Goal: Find contact information: Find contact information

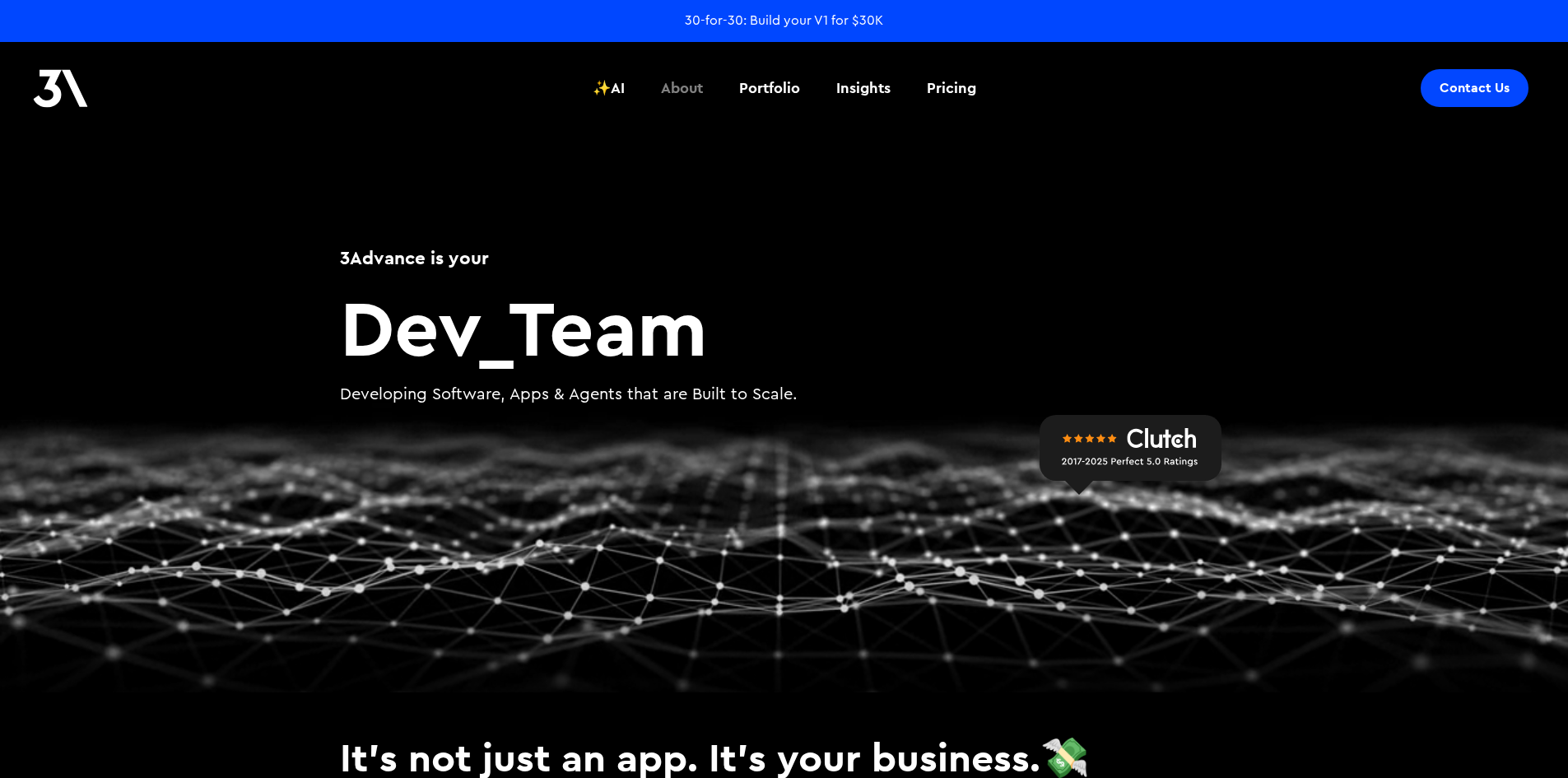
click at [701, 86] on div "About" at bounding box center [682, 88] width 42 height 22
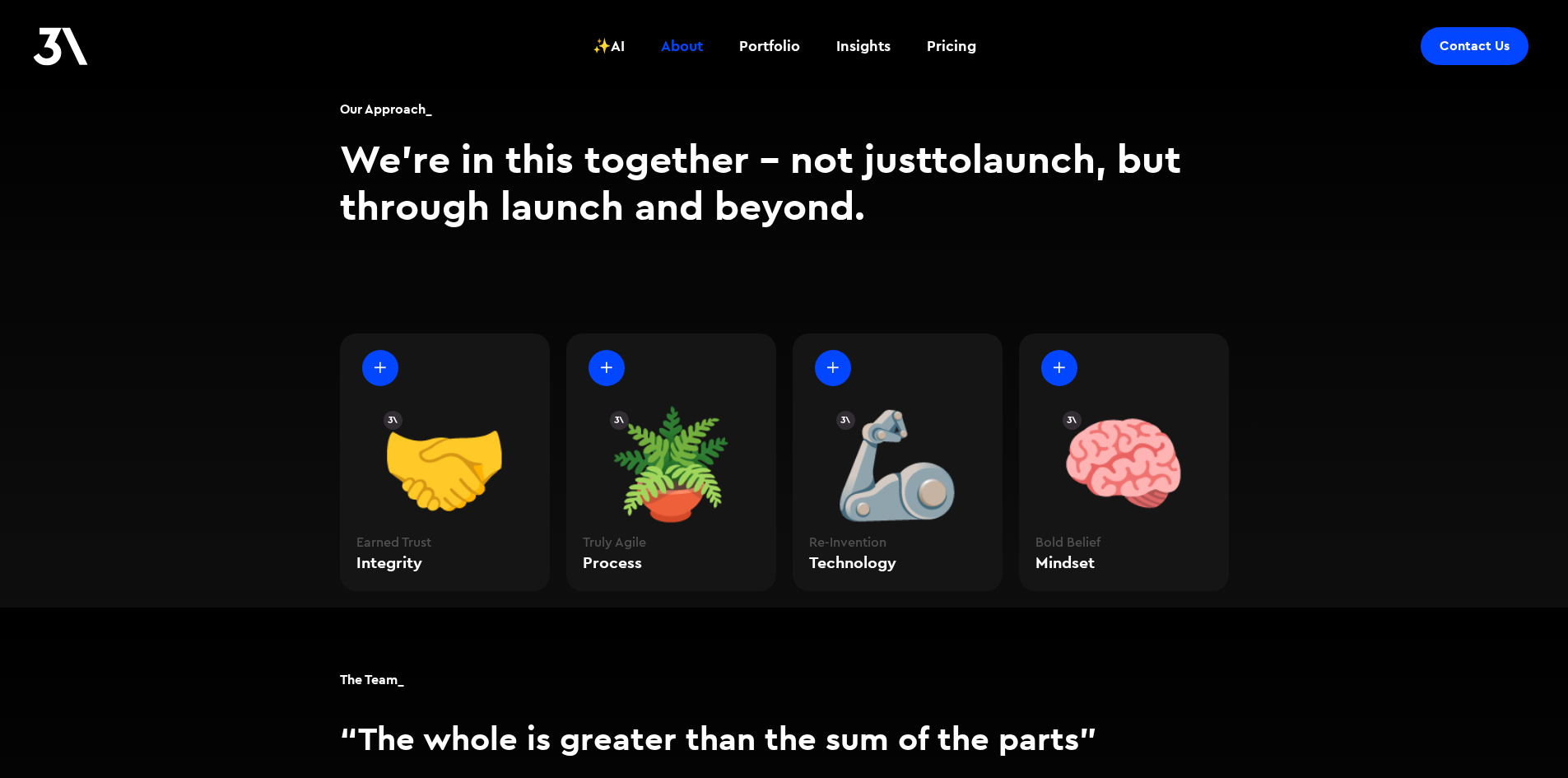
scroll to position [1714, 0]
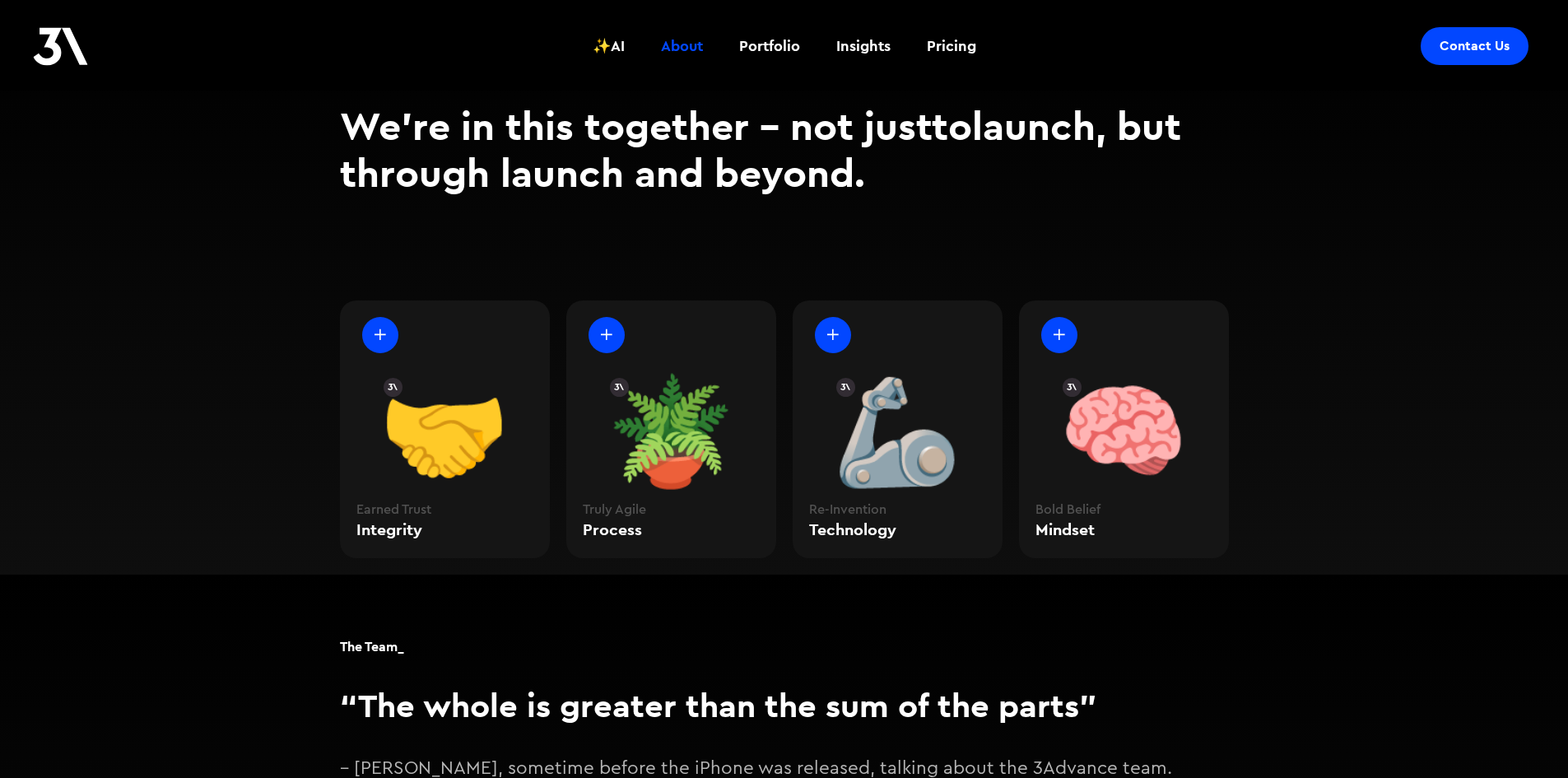
click at [369, 317] on div at bounding box center [380, 335] width 36 height 36
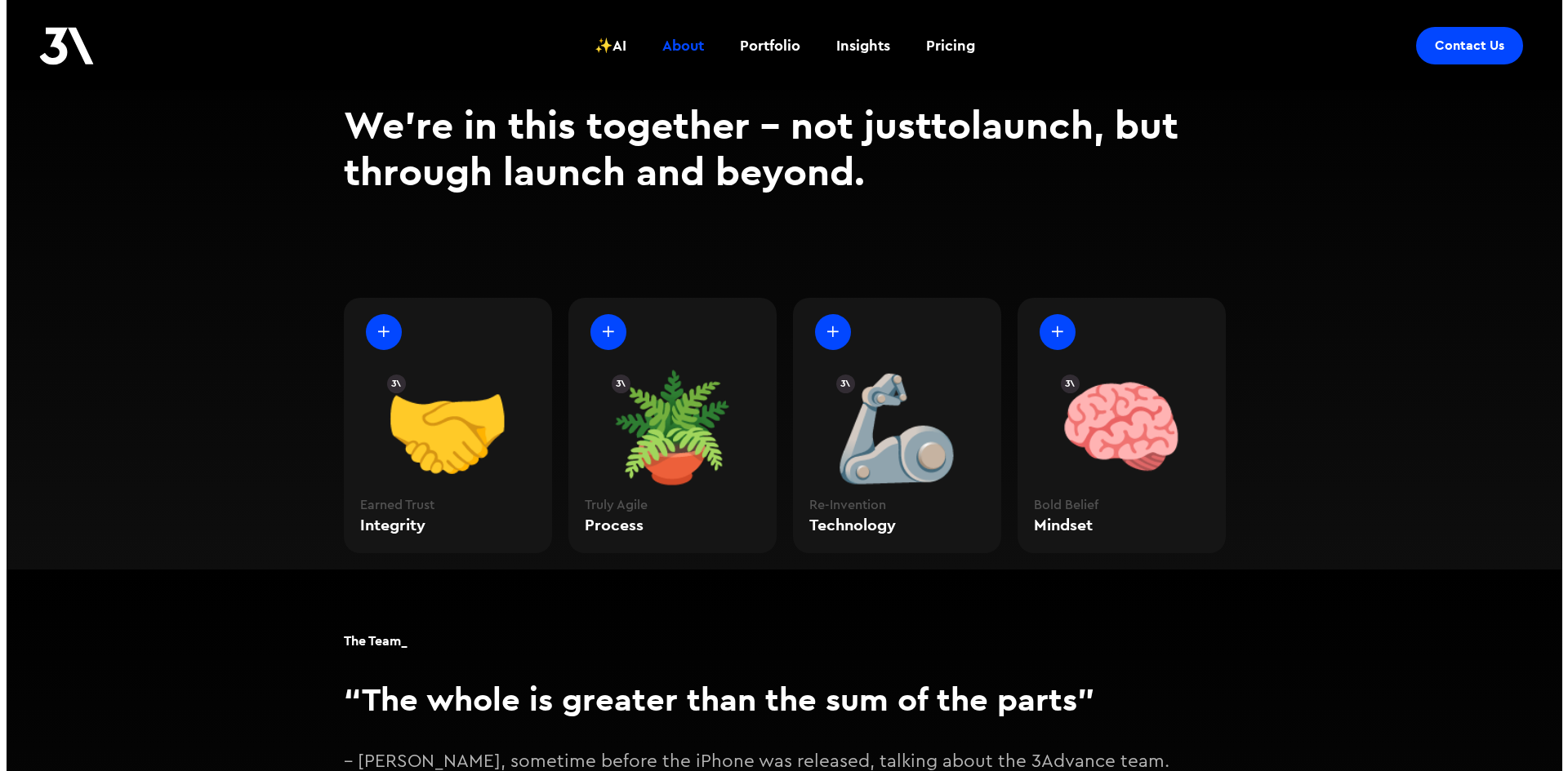
scroll to position [1703, 0]
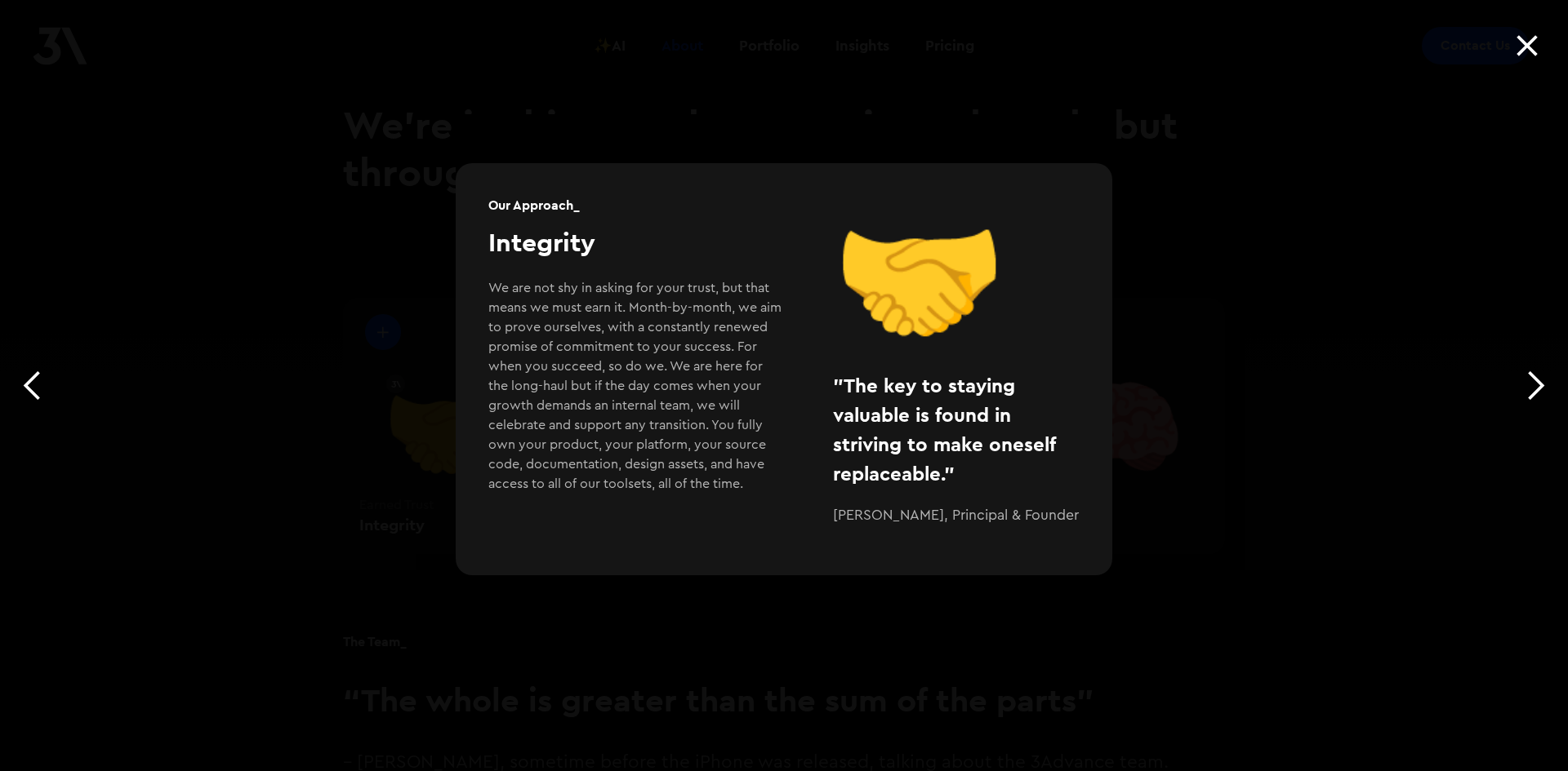
click at [1529, 39] on div at bounding box center [1527, 45] width 54 height 65
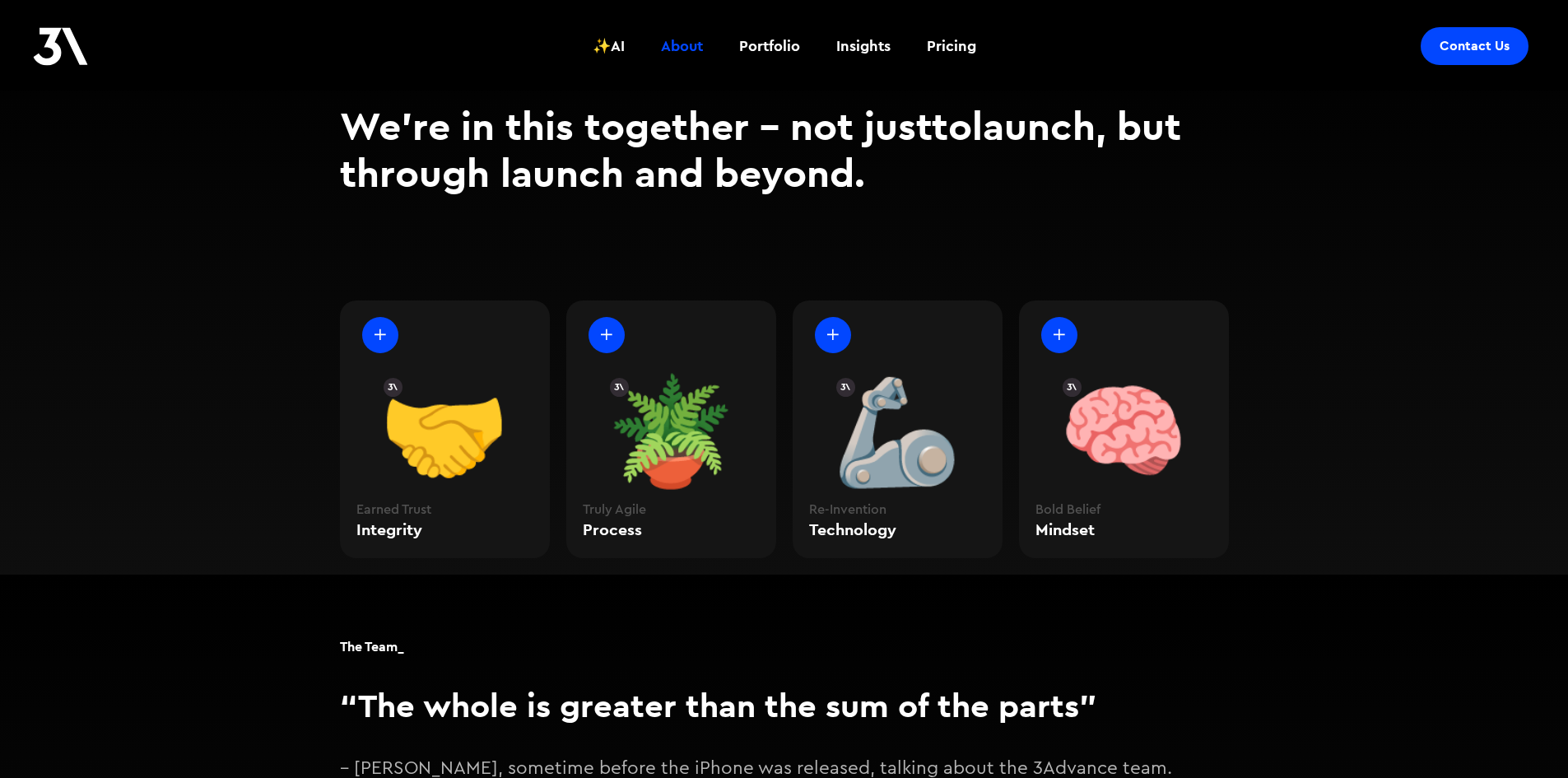
scroll to position [1746, 0]
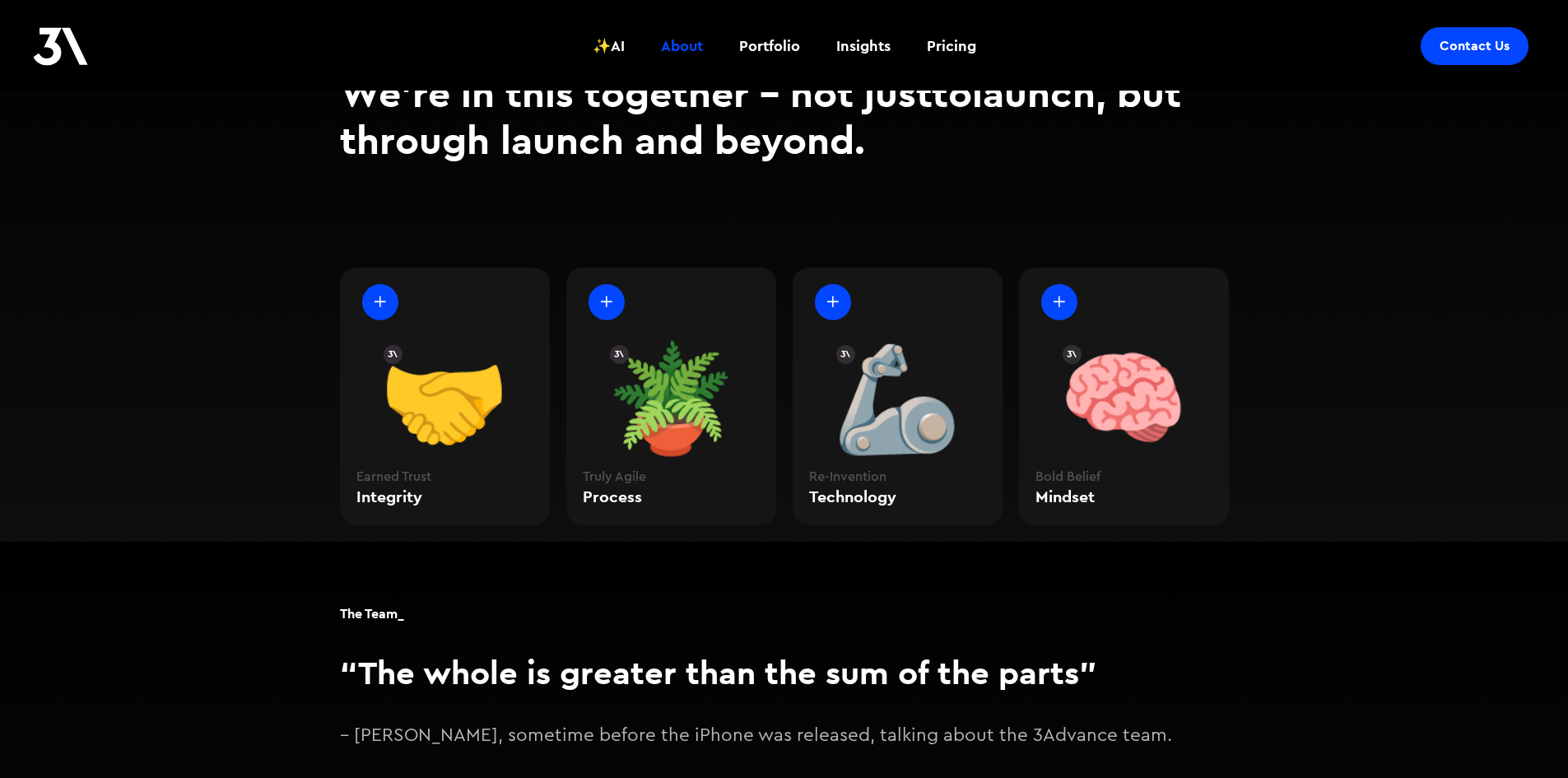
click at [1064, 284] on div at bounding box center [1059, 301] width 36 height 36
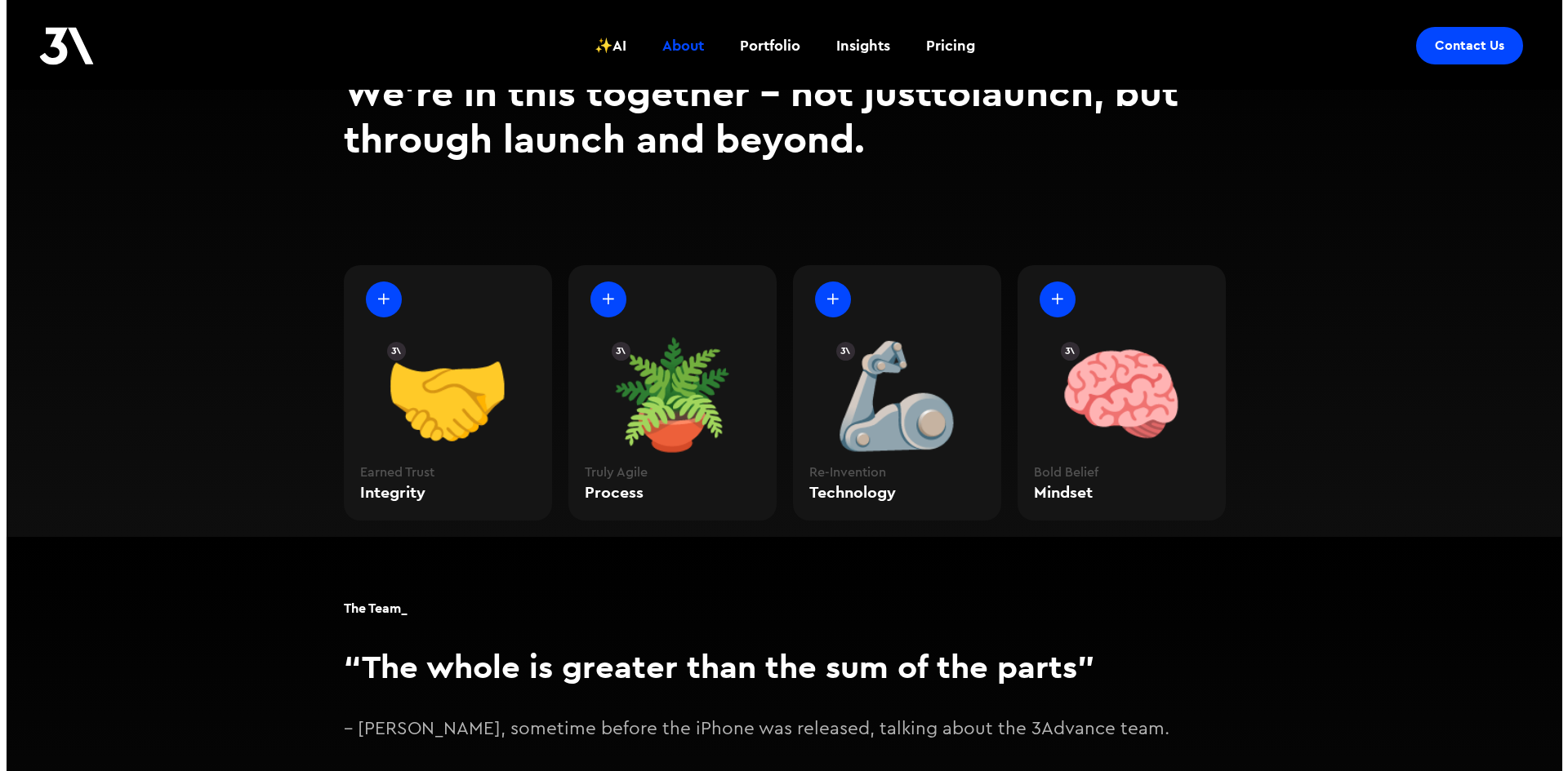
scroll to position [1735, 0]
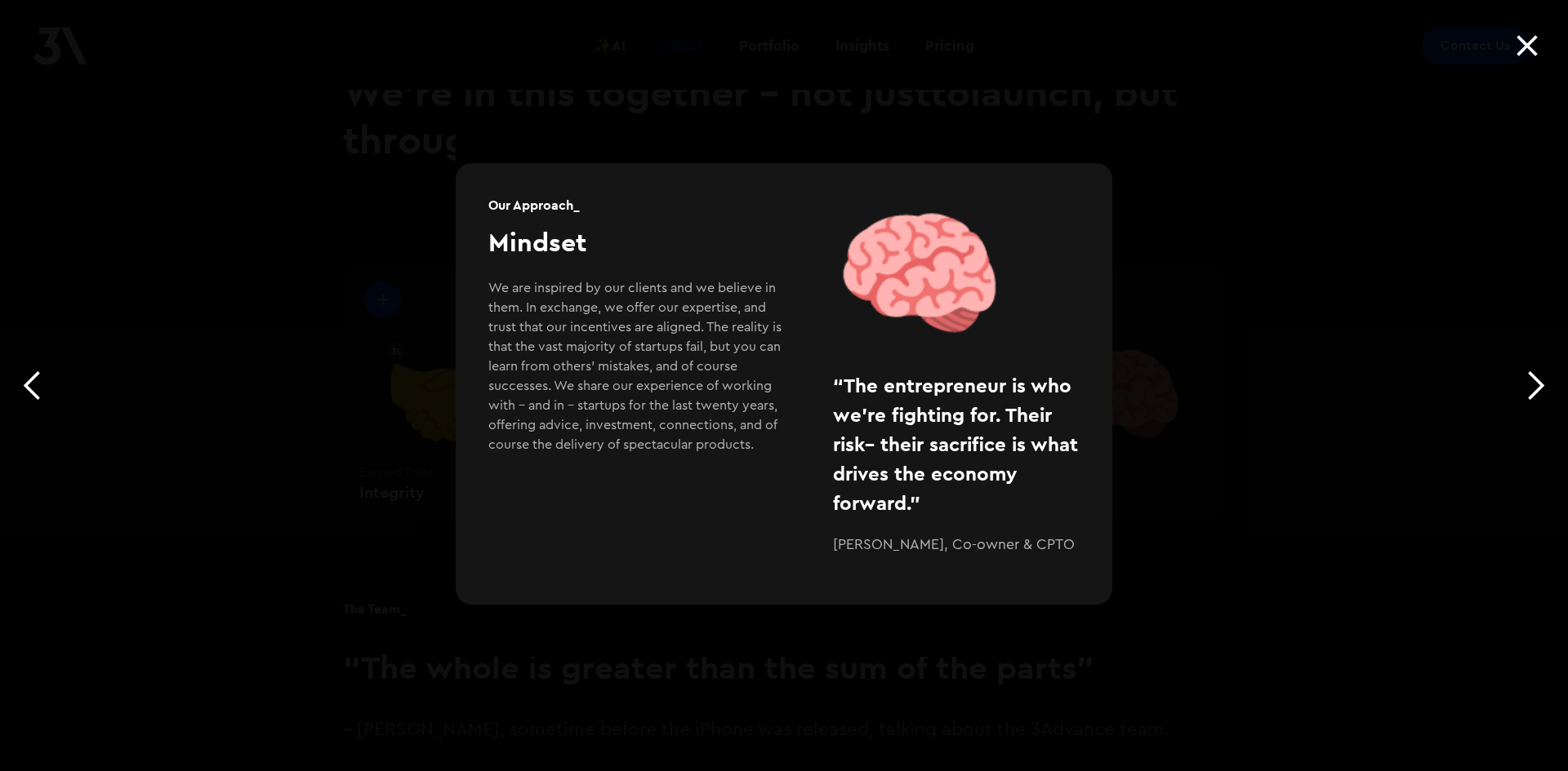
click at [1537, 32] on div at bounding box center [1527, 45] width 54 height 65
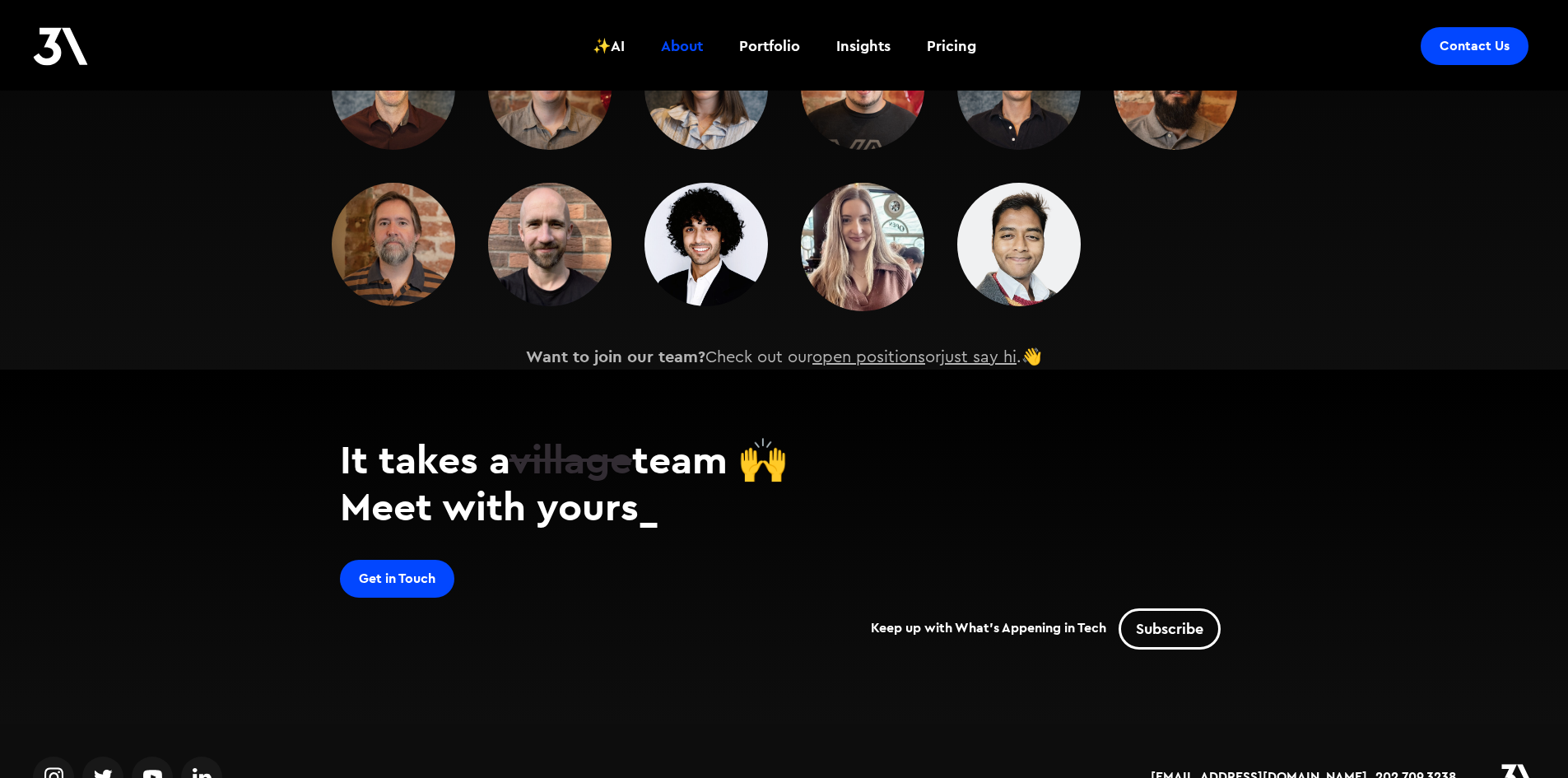
scroll to position [2570, 0]
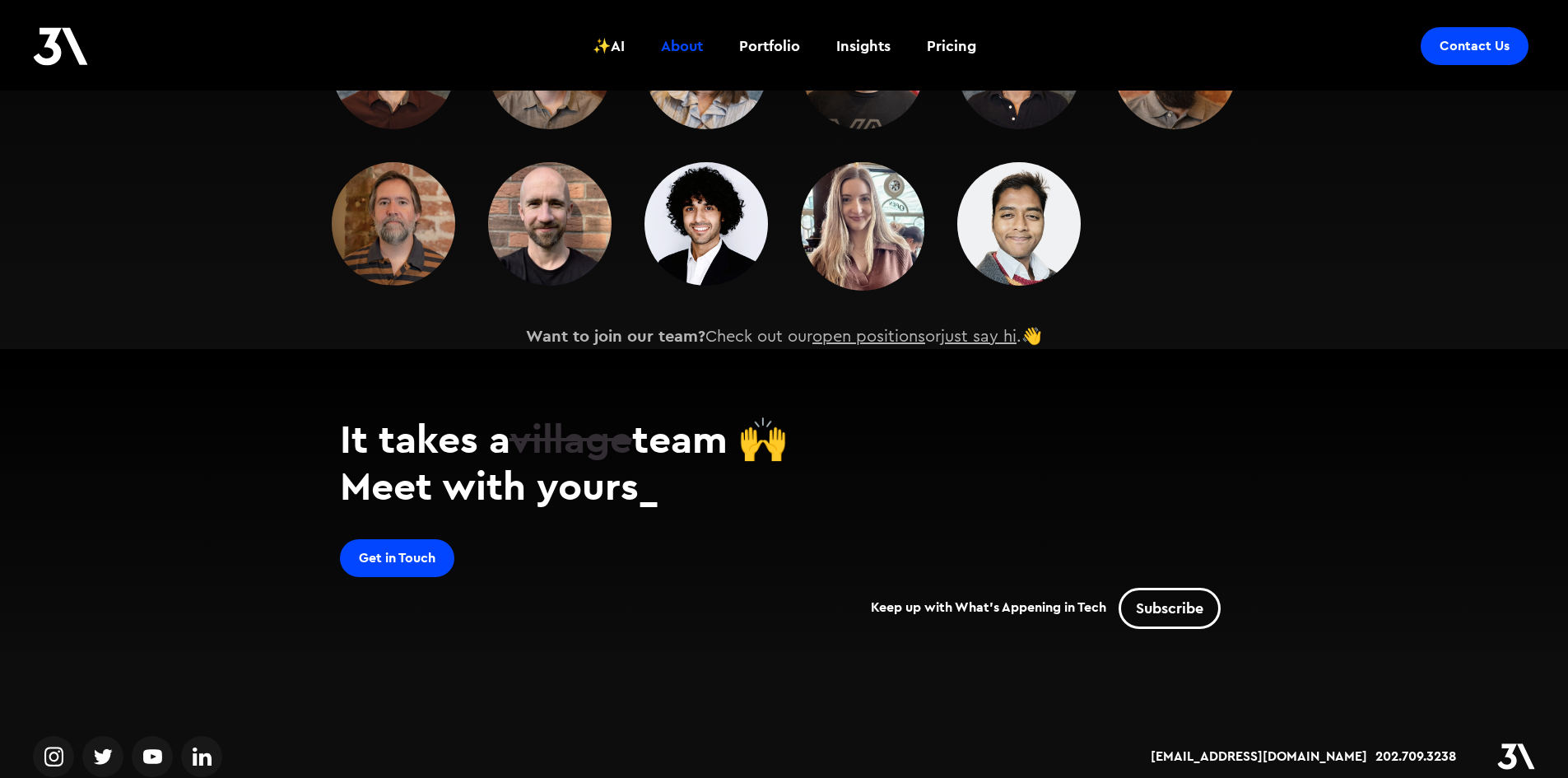
click at [960, 329] on link "just say hi" at bounding box center [978, 337] width 75 height 17
click at [1147, 285] on section "The Team_ “The whole is greater than the sum of the parts” – [PERSON_NAME], som…" at bounding box center [784, 33] width 1568 height 631
click at [1131, 264] on section "The Team_ “The whole is greater than the sum of the parts” – [PERSON_NAME], som…" at bounding box center [784, 33] width 1568 height 631
click at [1022, 201] on img at bounding box center [1019, 224] width 123 height 123
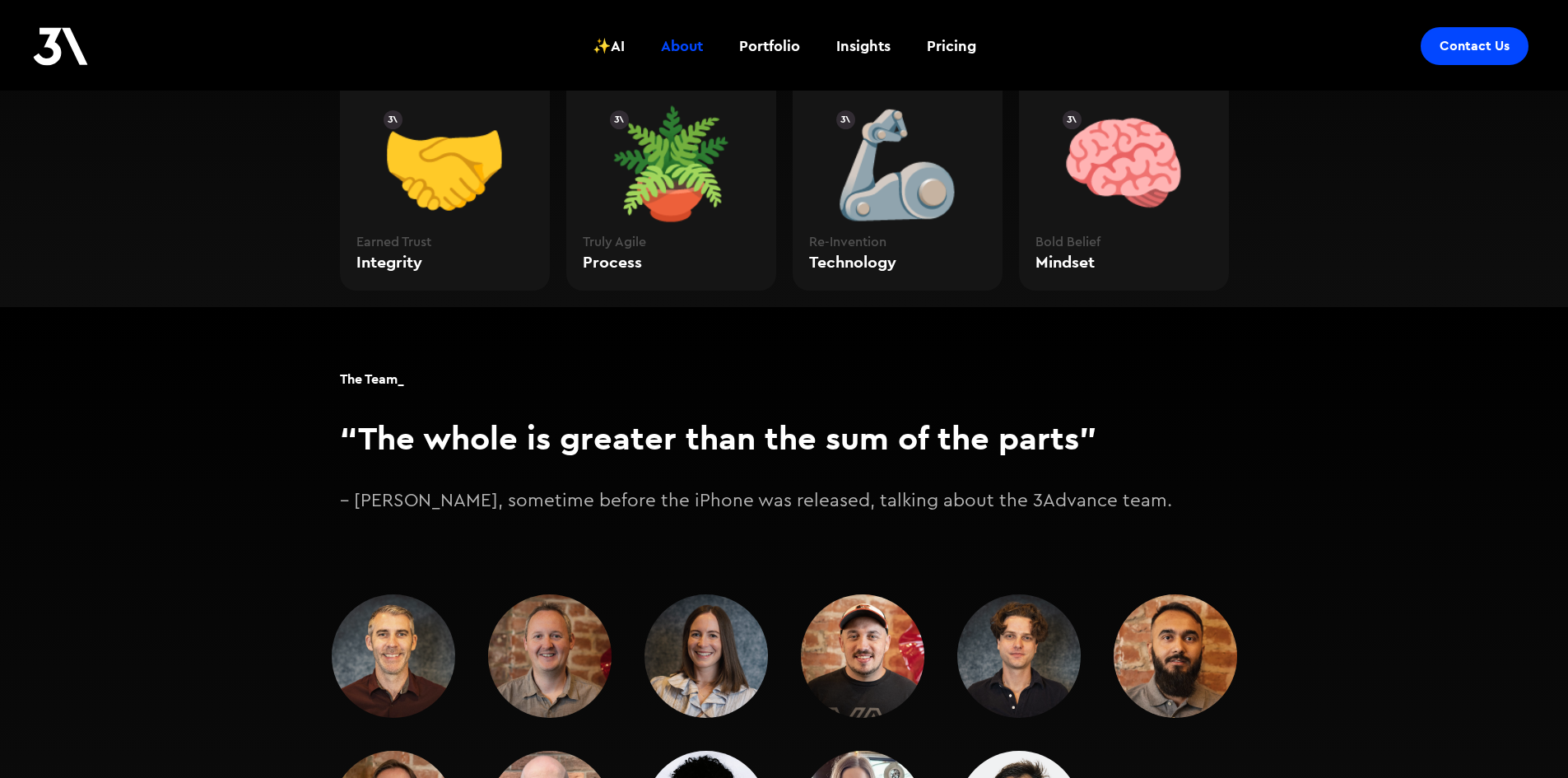
scroll to position [1980, 0]
click at [419, 622] on img at bounding box center [393, 657] width 123 height 123
click at [725, 625] on img at bounding box center [706, 657] width 123 height 123
click at [1159, 626] on img at bounding box center [1176, 657] width 123 height 123
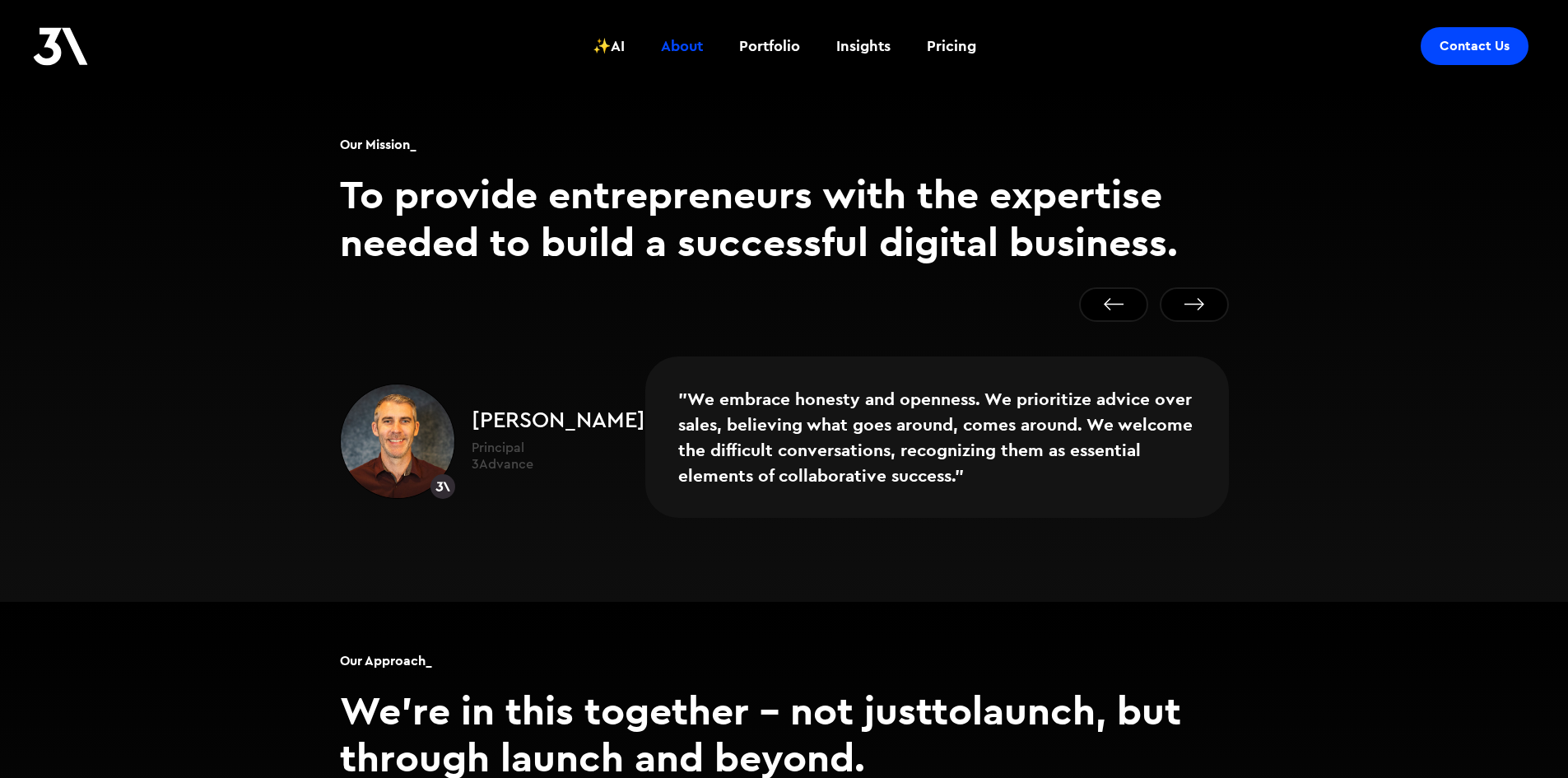
scroll to position [1147, 0]
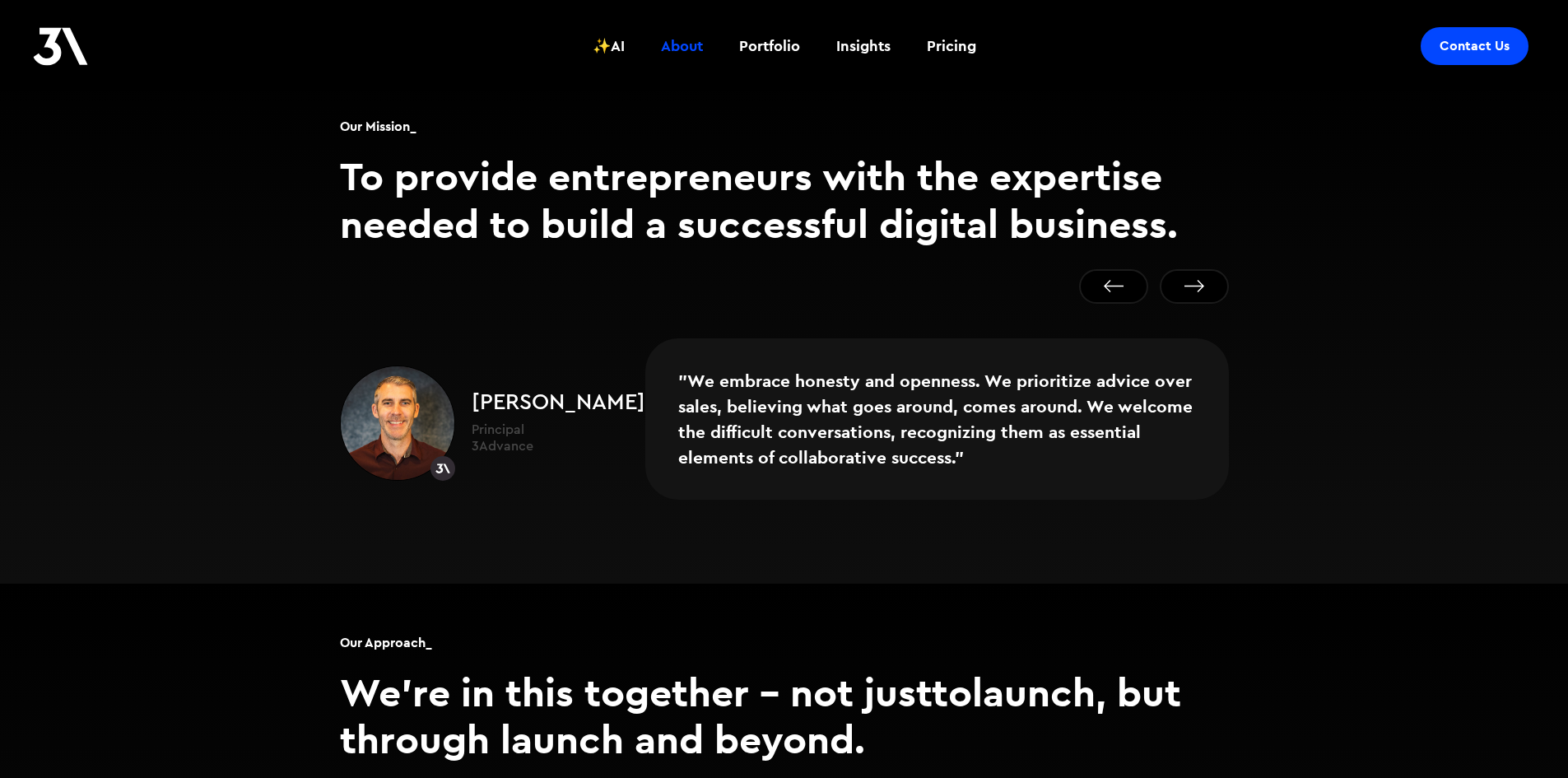
click at [1203, 269] on button "Next slide" at bounding box center [1194, 286] width 69 height 34
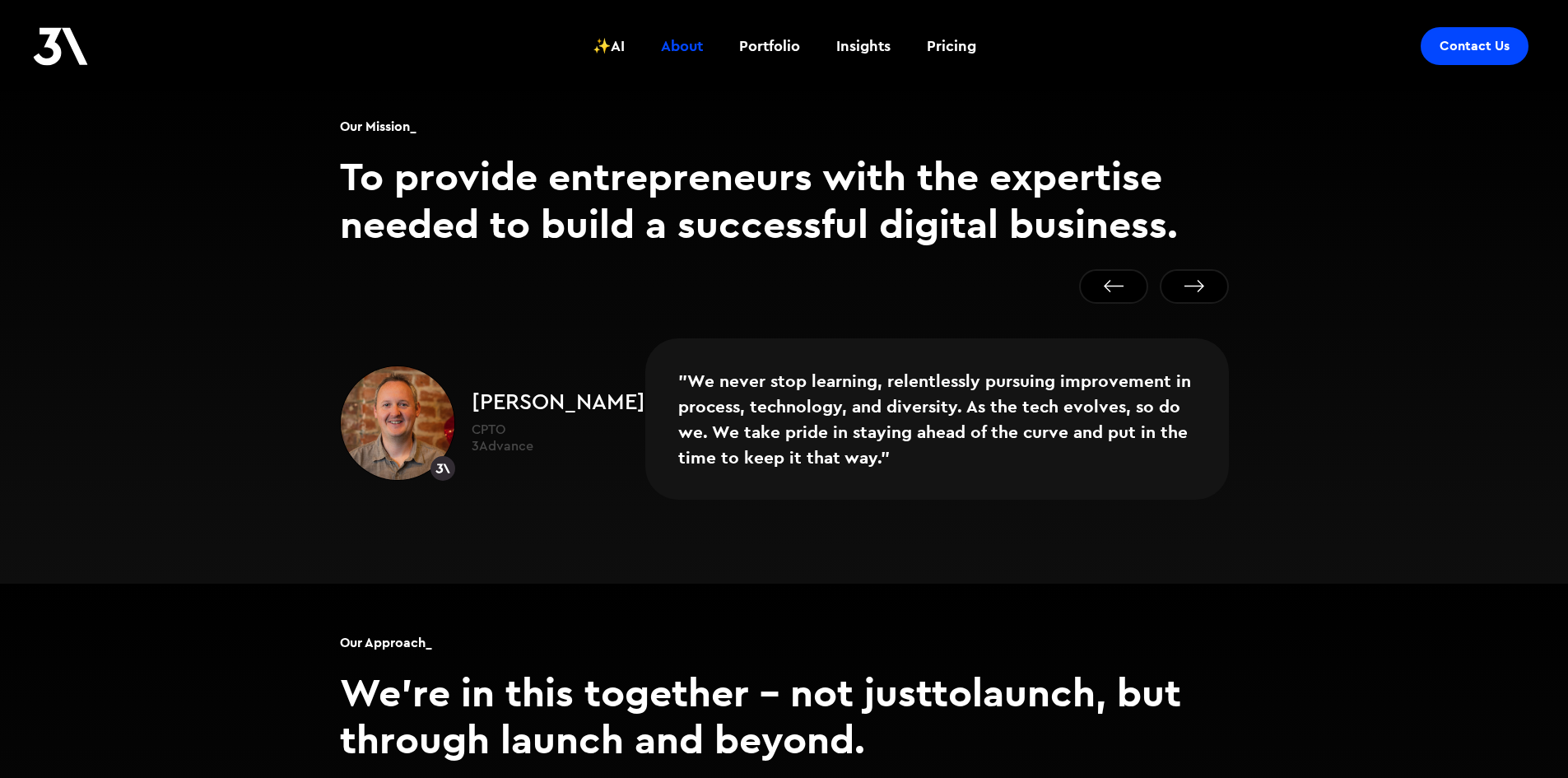
click at [1203, 269] on button "Next slide" at bounding box center [1194, 286] width 69 height 34
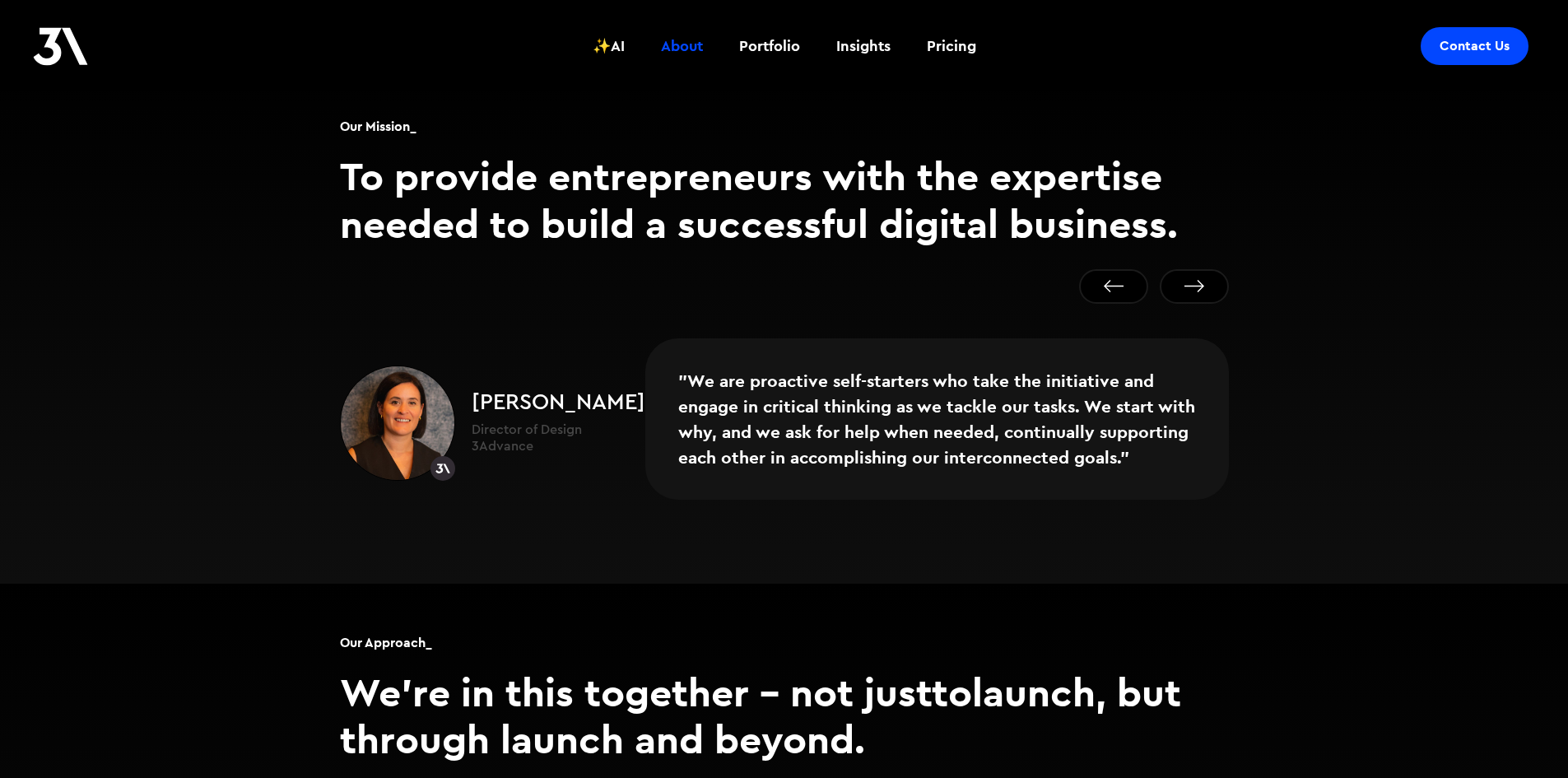
click at [1203, 269] on button "Next slide" at bounding box center [1194, 286] width 69 height 34
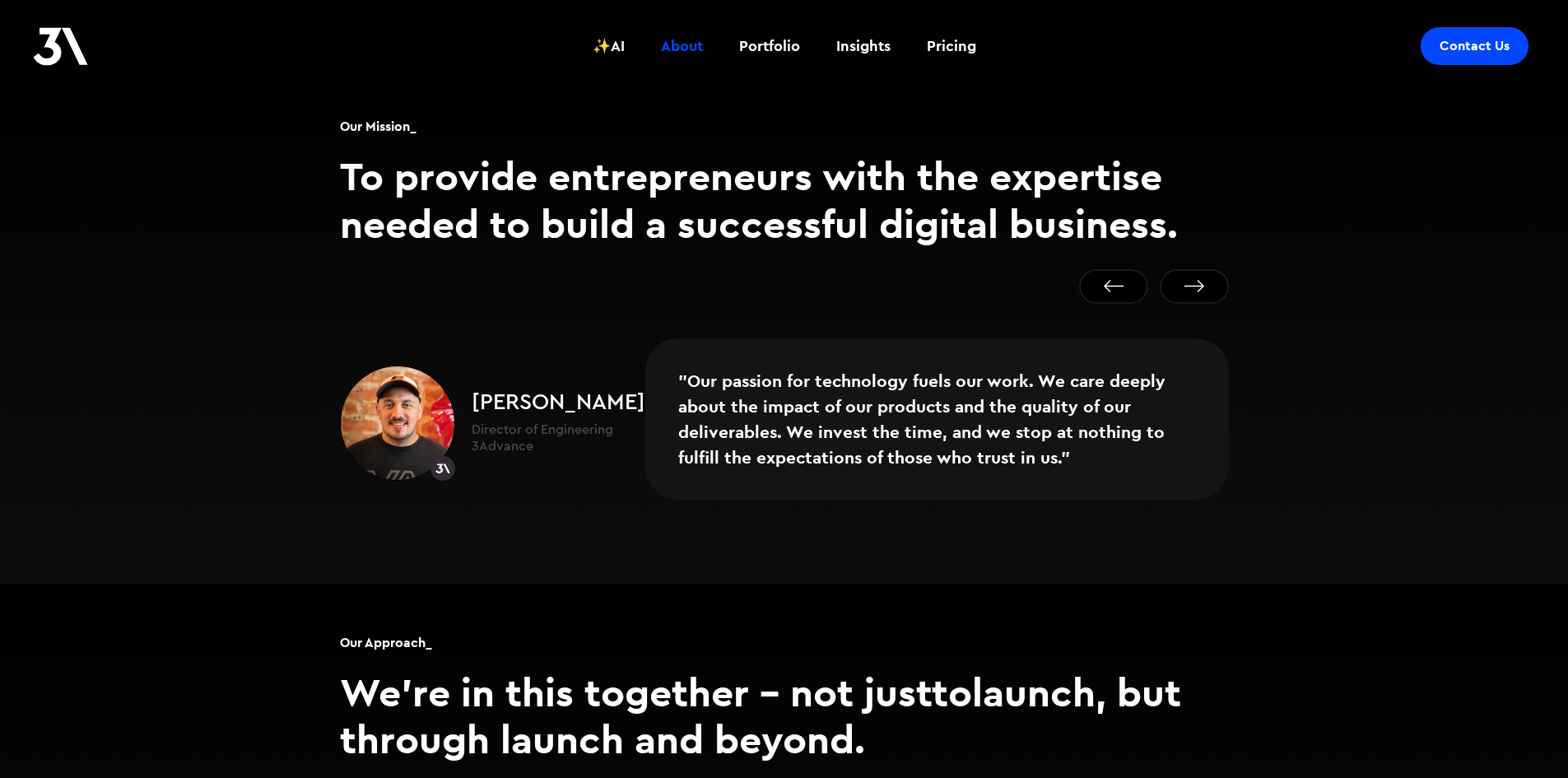
click at [1203, 269] on button "Next slide" at bounding box center [1194, 286] width 69 height 34
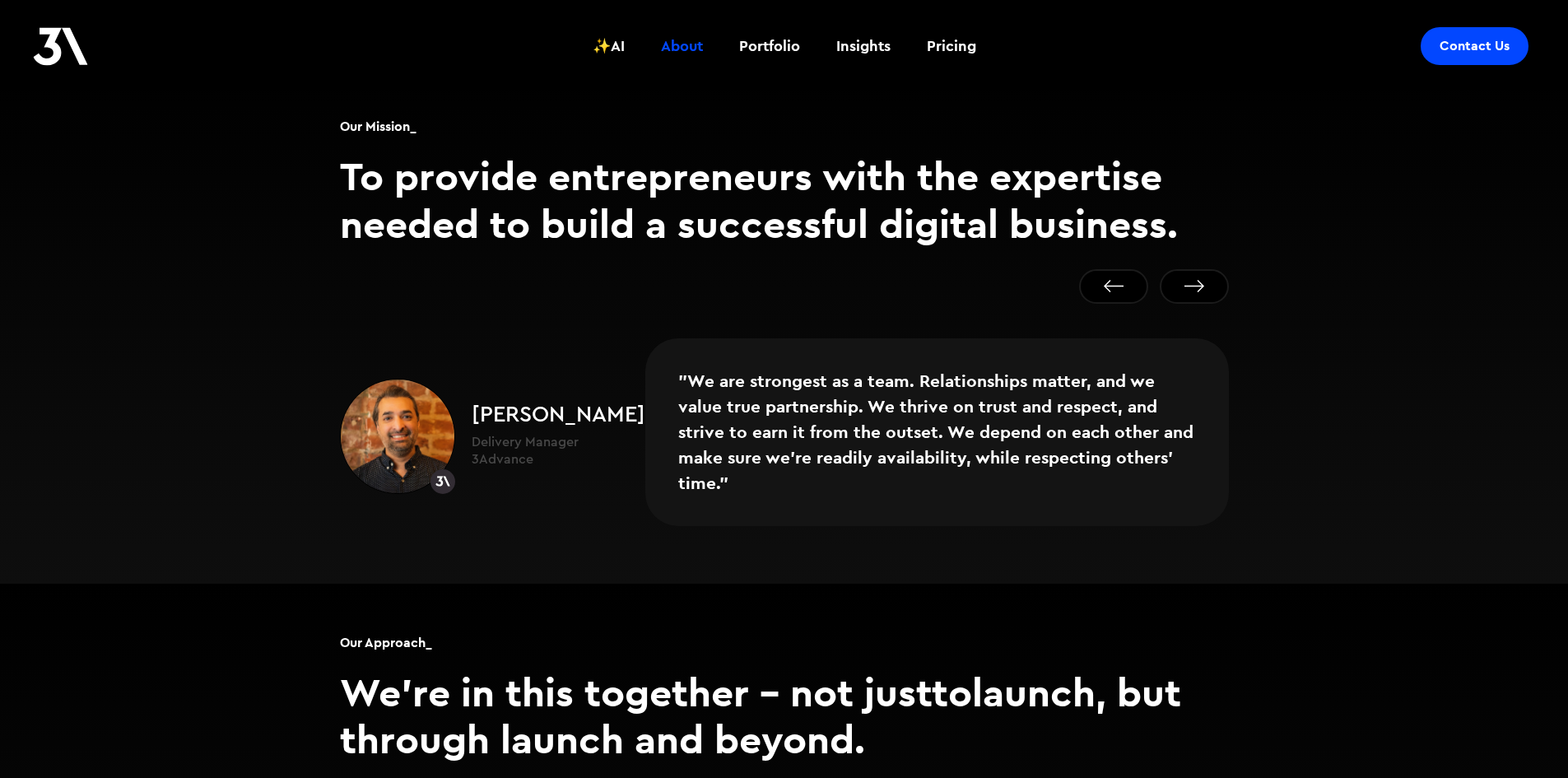
click at [1203, 269] on button "Next slide" at bounding box center [1194, 286] width 69 height 34
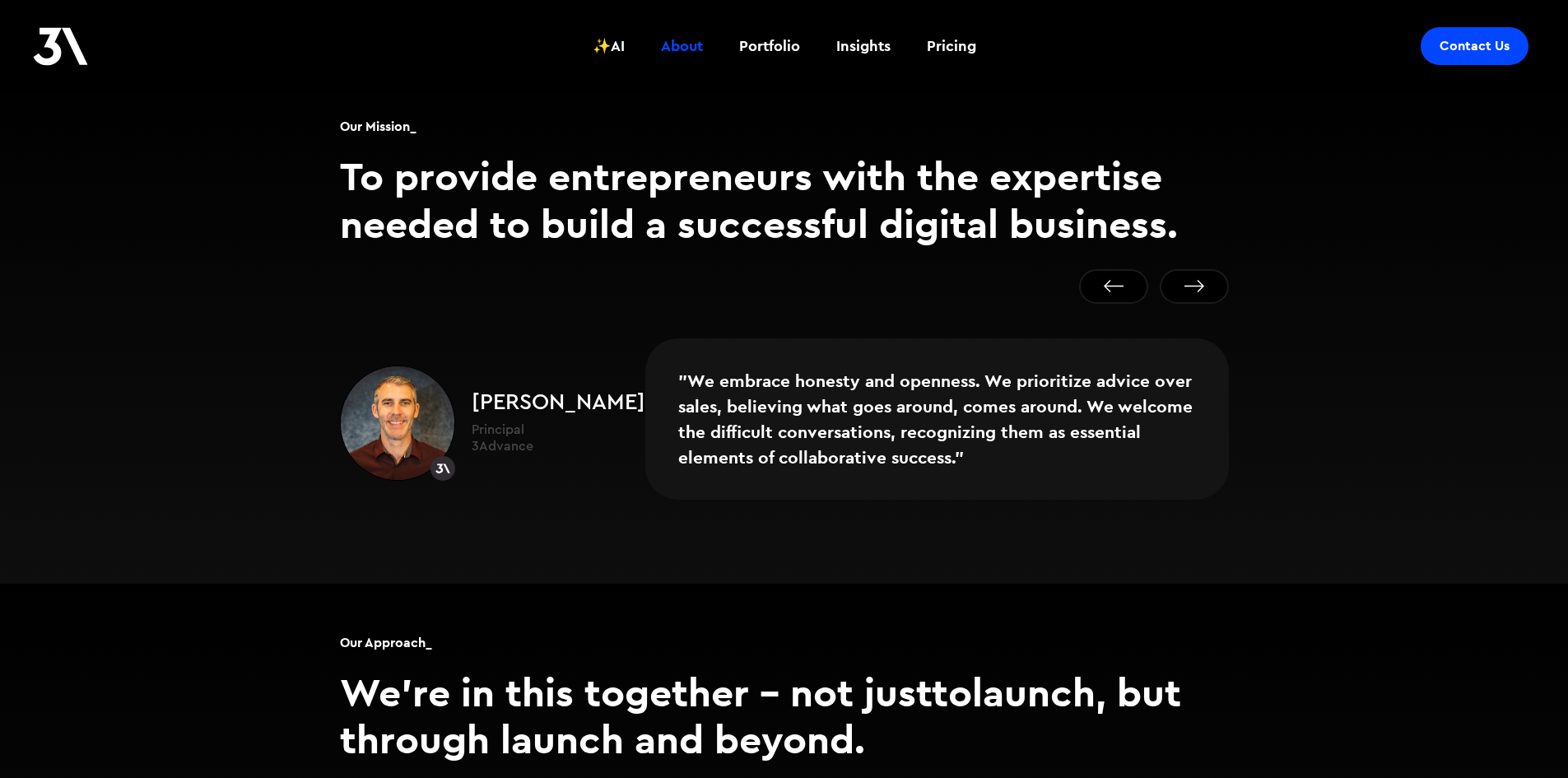
click at [1203, 269] on button "Next slide" at bounding box center [1194, 286] width 69 height 34
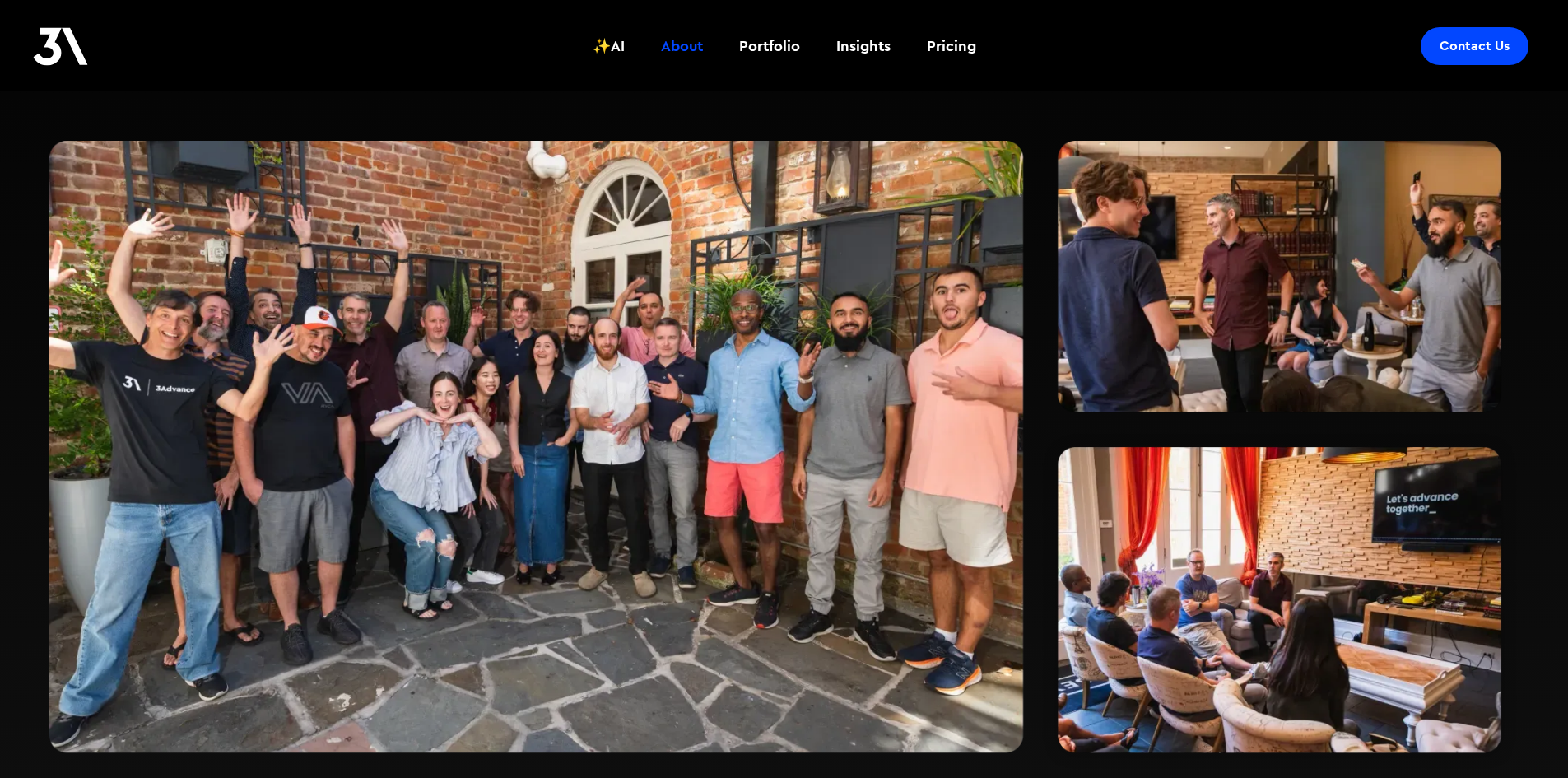
scroll to position [0, 0]
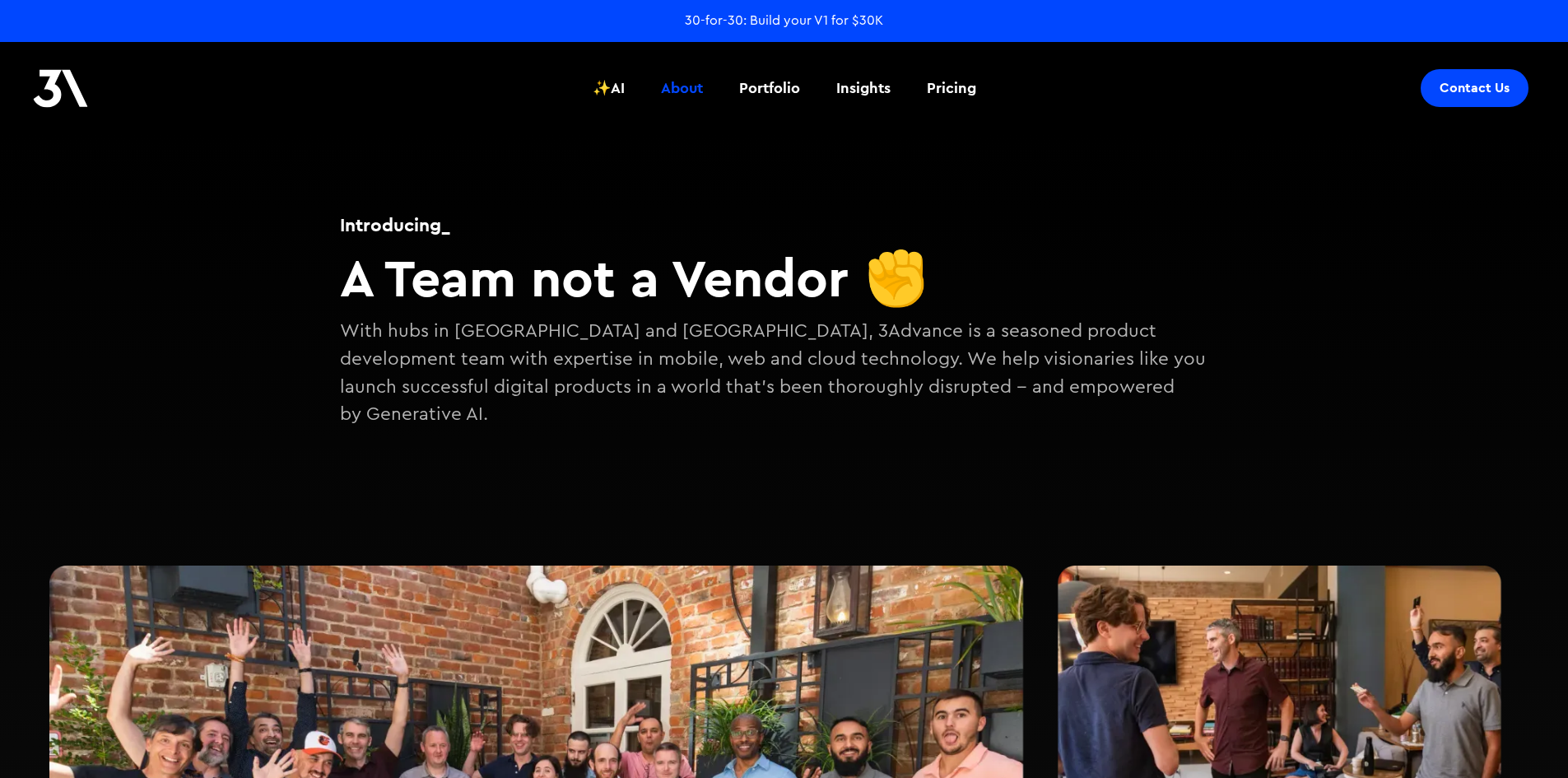
click at [55, 98] on img at bounding box center [61, 89] width 55 height 39
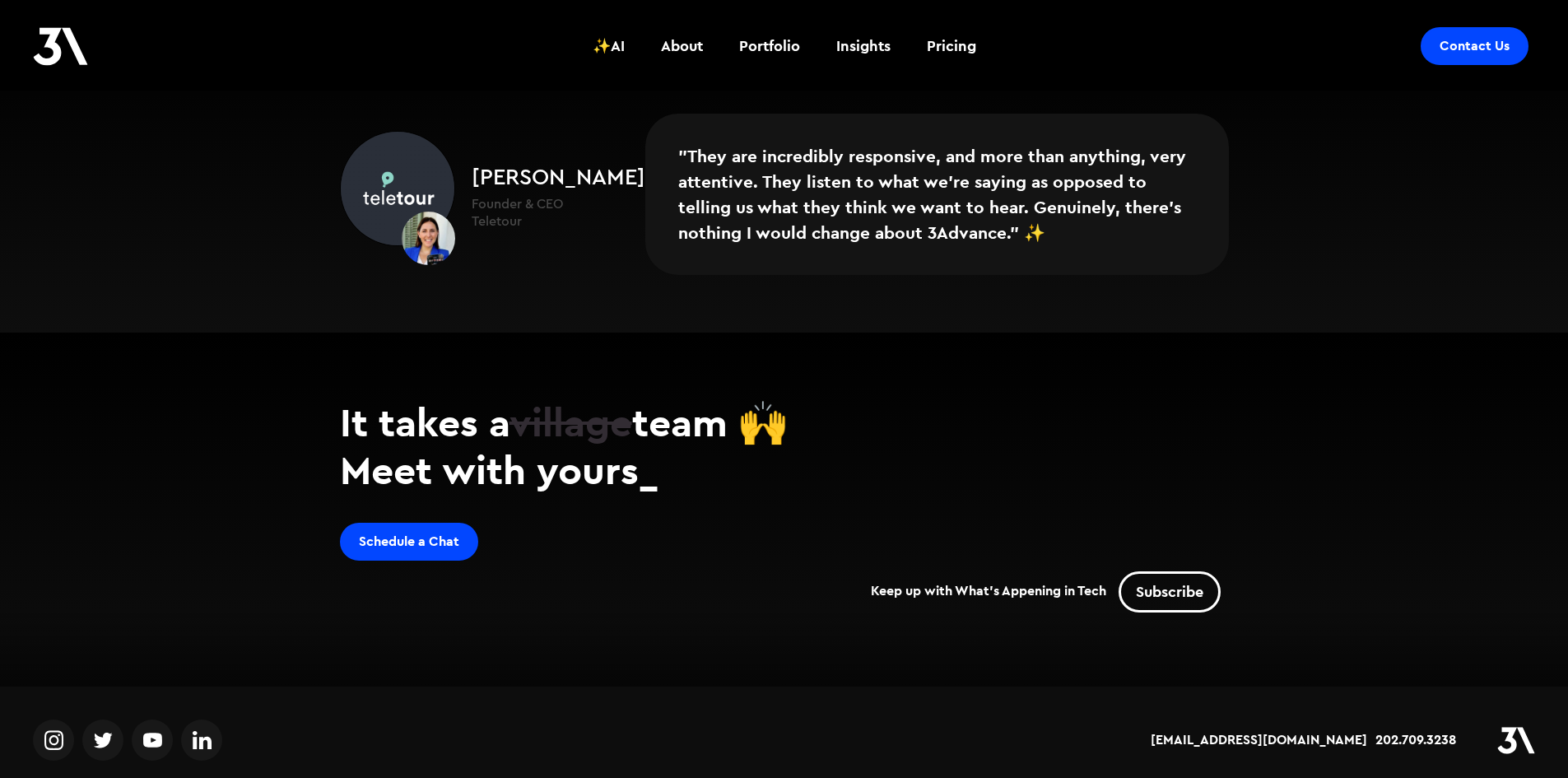
scroll to position [2844, 0]
